Goal: Download file/media

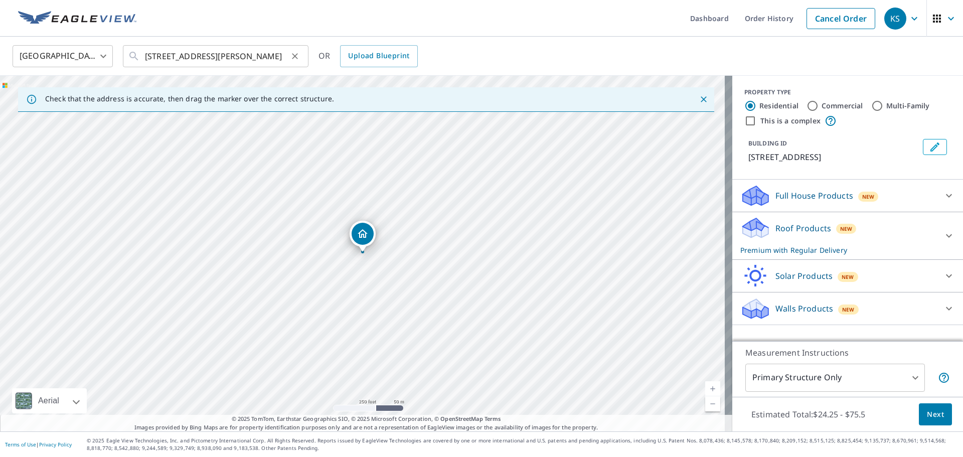
click at [297, 57] on icon "Clear" at bounding box center [295, 56] width 10 height 10
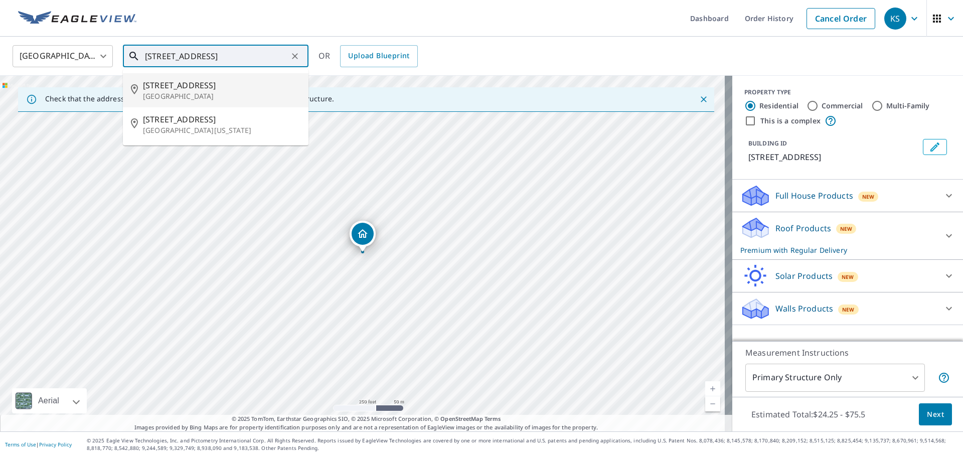
click at [229, 87] on span "[STREET_ADDRESS]" at bounding box center [222, 85] width 158 height 12
type input "[STREET_ADDRESS]"
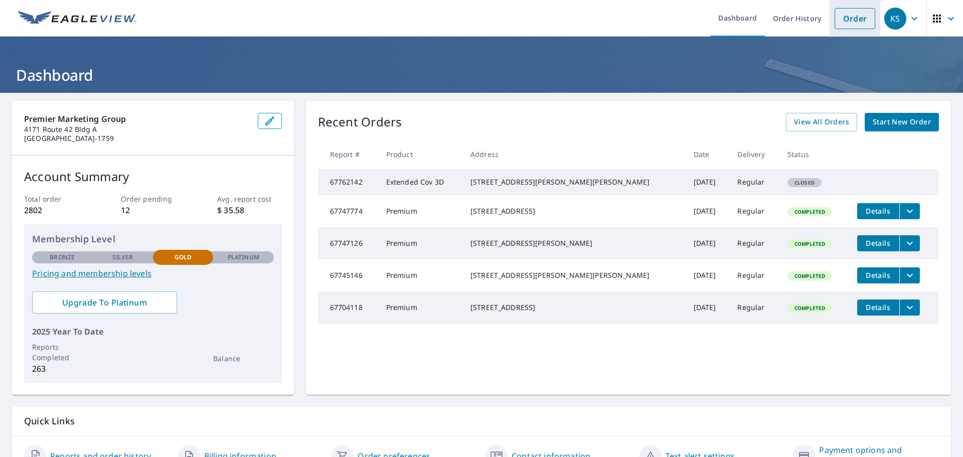
drag, startPoint x: 845, startPoint y: 13, endPoint x: 836, endPoint y: 16, distance: 9.5
click at [845, 13] on link "Order" at bounding box center [855, 18] width 41 height 21
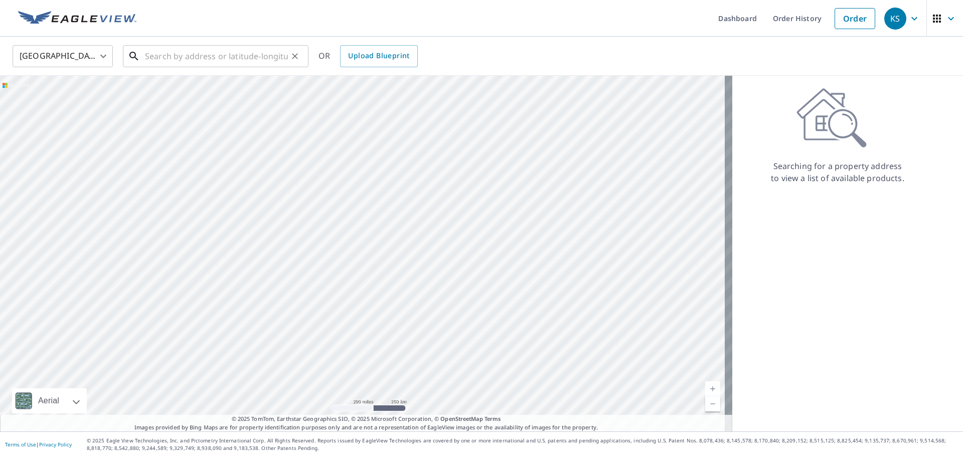
click at [217, 60] on input "text" at bounding box center [216, 56] width 143 height 28
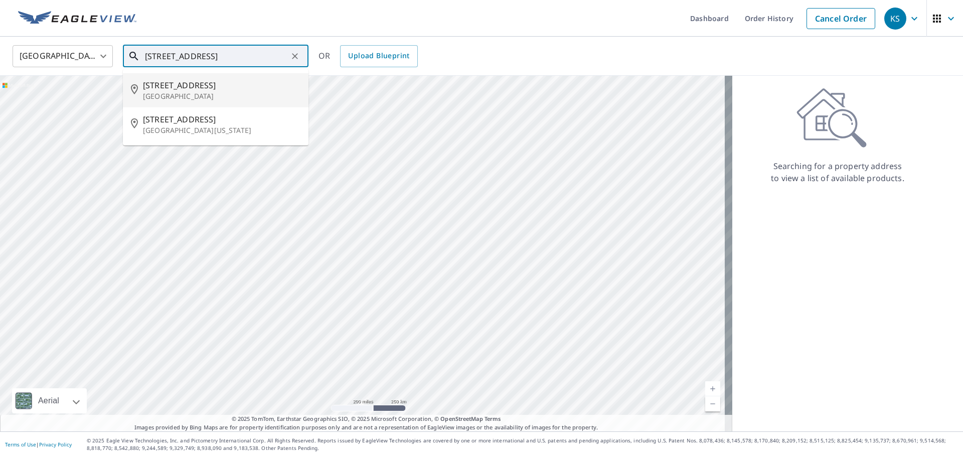
click at [174, 92] on p "[GEOGRAPHIC_DATA]" at bounding box center [222, 96] width 158 height 10
type input "[STREET_ADDRESS]"
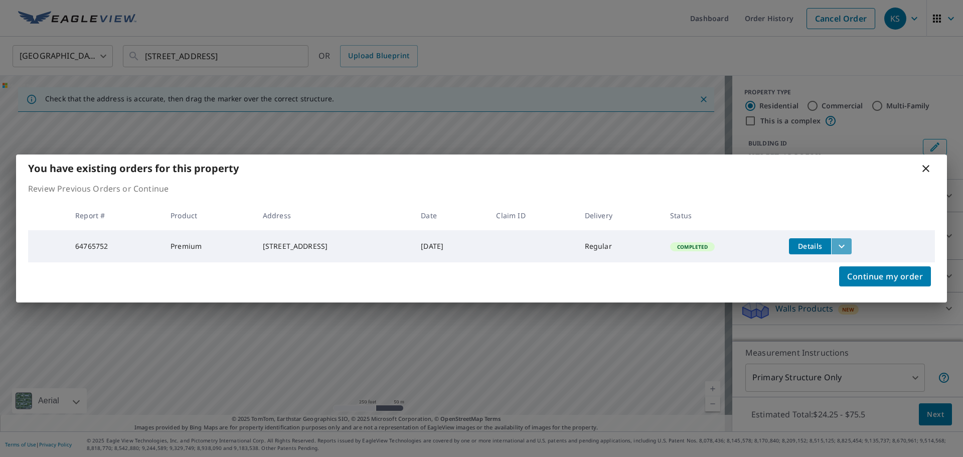
click at [848, 249] on icon "filesDropdownBtn-64765752" at bounding box center [842, 246] width 12 height 12
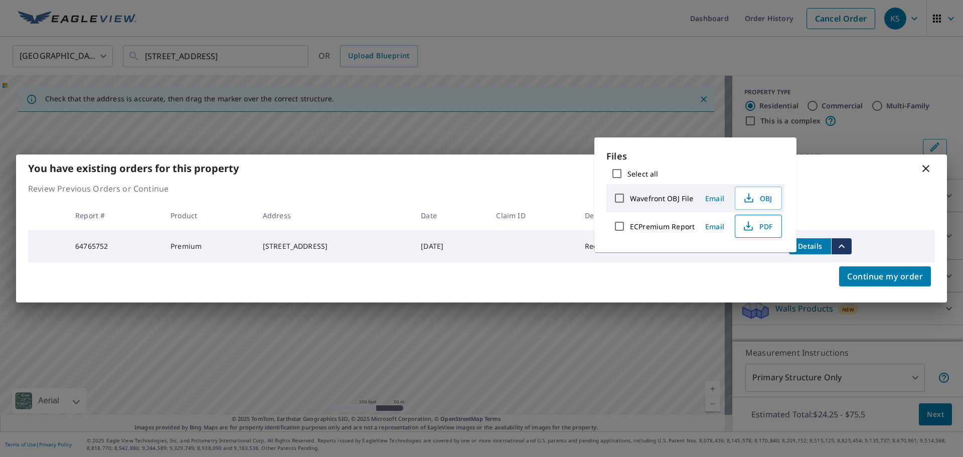
click at [761, 226] on span "PDF" at bounding box center [758, 226] width 32 height 12
click at [924, 166] on icon at bounding box center [926, 169] width 12 height 12
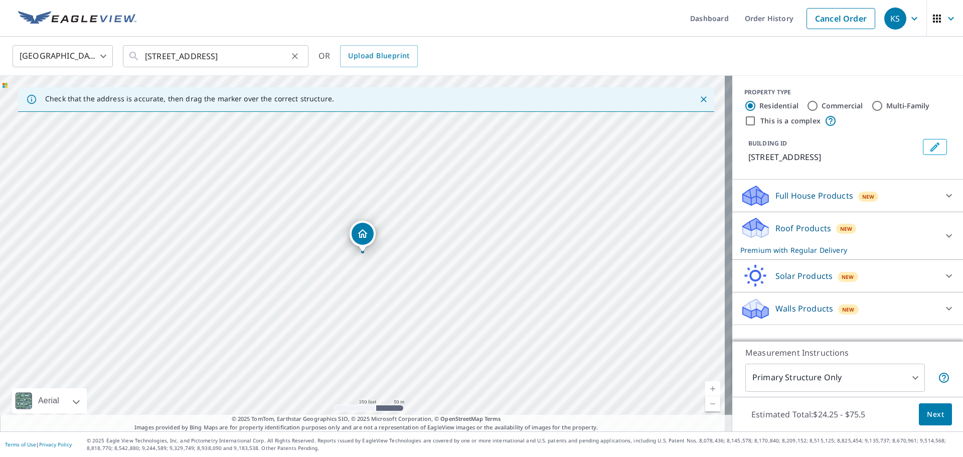
click at [294, 56] on icon "Clear" at bounding box center [295, 56] width 10 height 10
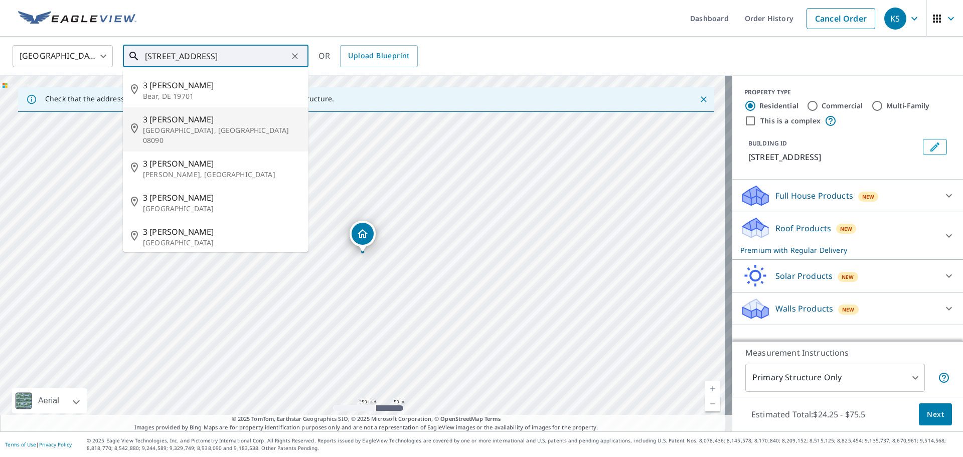
click at [192, 119] on span "3 Carly Ct" at bounding box center [222, 119] width 158 height 12
type input "3 Carly Ct Wenonah, NJ 08090"
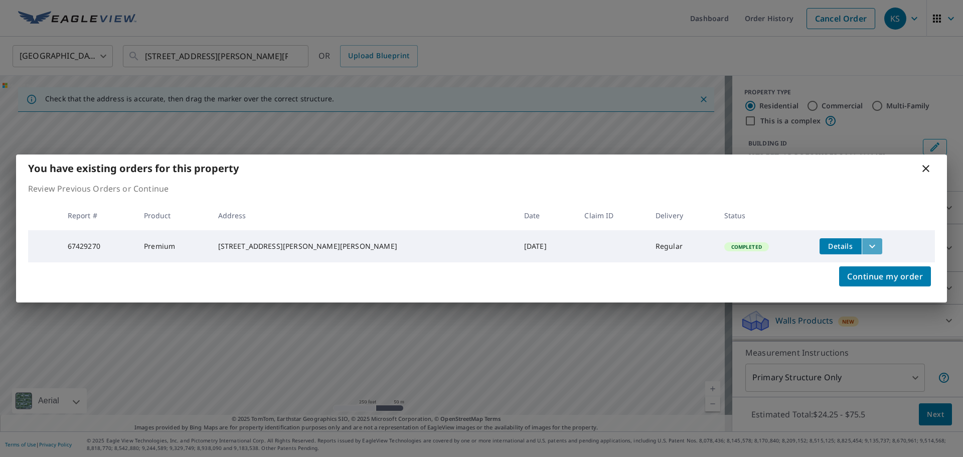
click at [867, 243] on icon "filesDropdownBtn-67429270" at bounding box center [873, 246] width 12 height 12
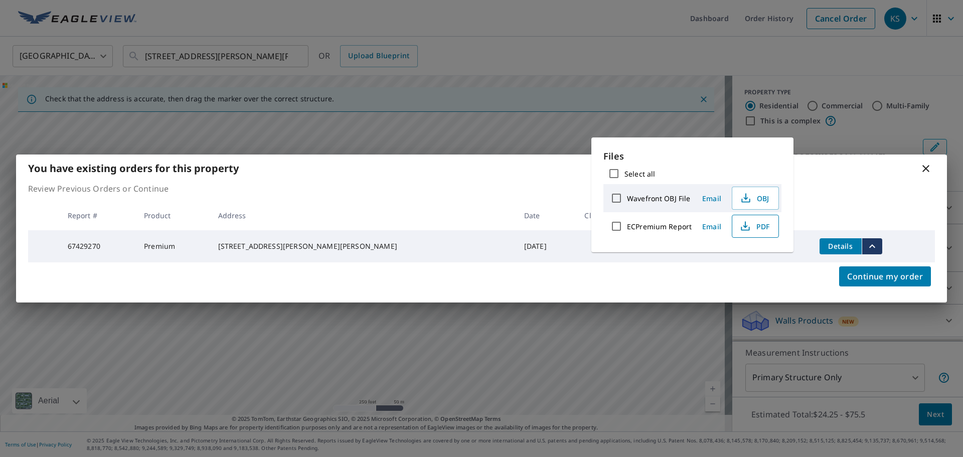
click at [769, 226] on span "PDF" at bounding box center [755, 226] width 32 height 12
